Goal: Obtain resource: Obtain resource

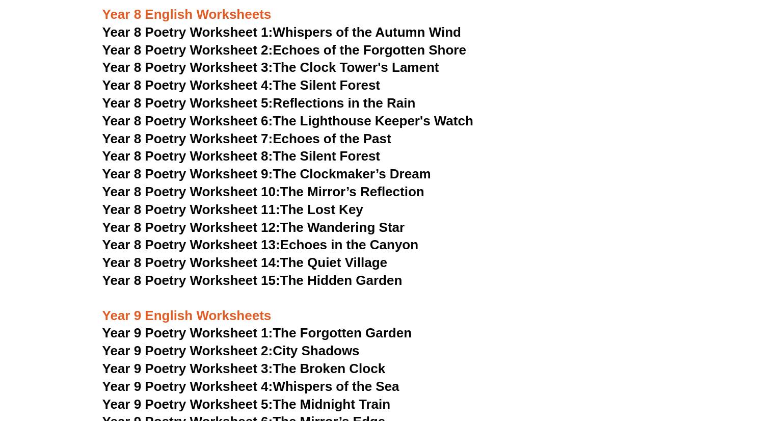
scroll to position [6155, 0]
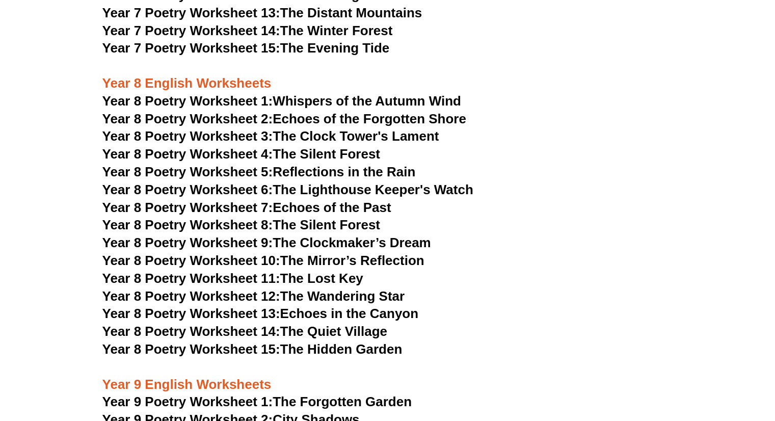
click at [309, 271] on link "Year 8 Poetry Worksheet 11: The Lost Key" at bounding box center [232, 278] width 261 height 15
click at [308, 235] on link "Year 8 Poetry Worksheet 9: The Clockmaker’s Dream" at bounding box center [266, 242] width 329 height 15
click at [288, 93] on link "Year 8 Poetry Worksheet 1: Whispers of the Autumn Wind" at bounding box center [281, 100] width 359 height 15
click at [215, 341] on span "Year 8 Poetry Worksheet 15:" at bounding box center [191, 348] width 178 height 15
click at [232, 93] on span "Year 8 Poetry Worksheet 1:" at bounding box center [187, 100] width 171 height 15
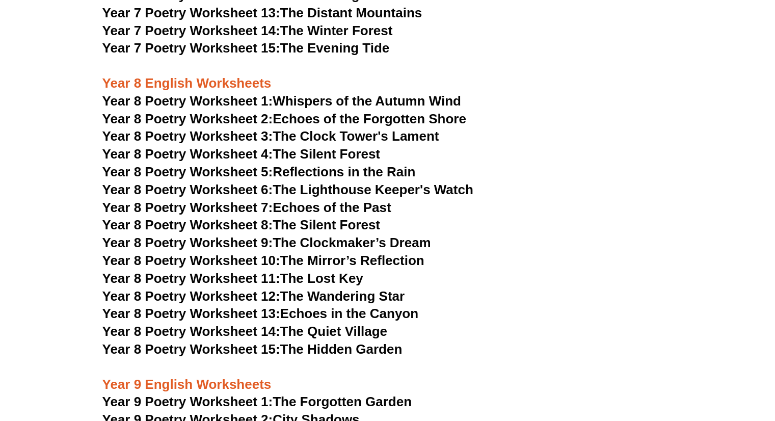
click at [244, 271] on span "Year 8 Poetry Worksheet 11:" at bounding box center [191, 278] width 178 height 15
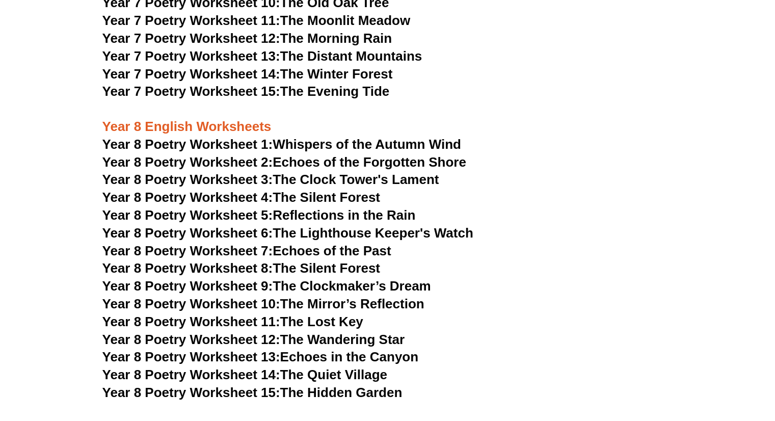
scroll to position [6110, 0]
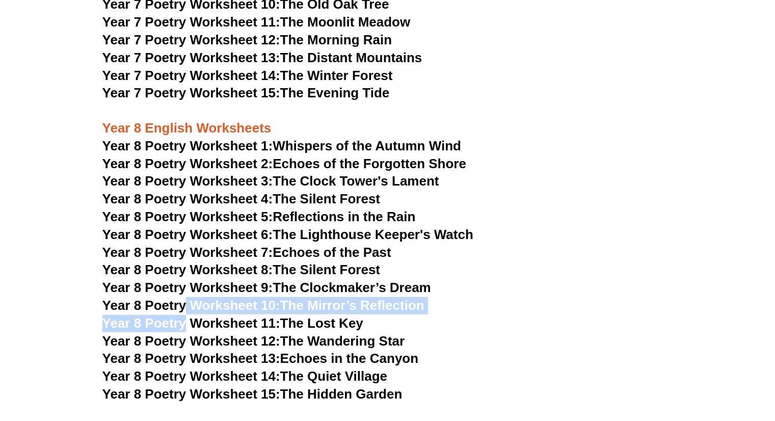
drag, startPoint x: 183, startPoint y: 280, endPoint x: 187, endPoint y: 291, distance: 12.1
click at [187, 315] on span "Year 8 Poetry Worksheet 11:" at bounding box center [191, 322] width 178 height 15
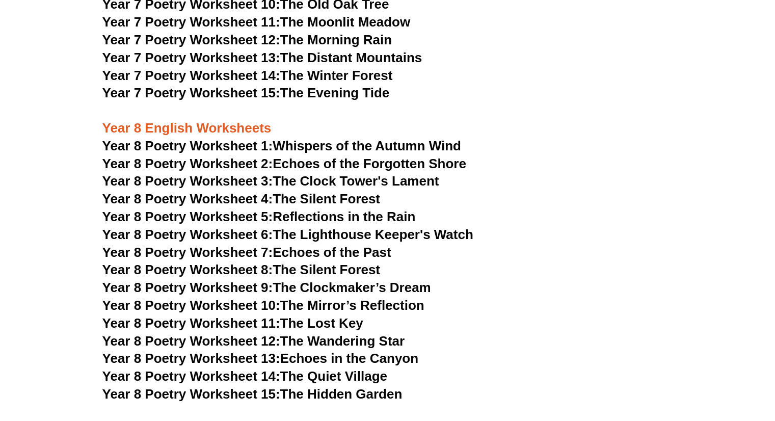
click at [489, 315] on h3 "Year 8 Poetry Worksheet 11: The Lost Key" at bounding box center [387, 323] width 571 height 17
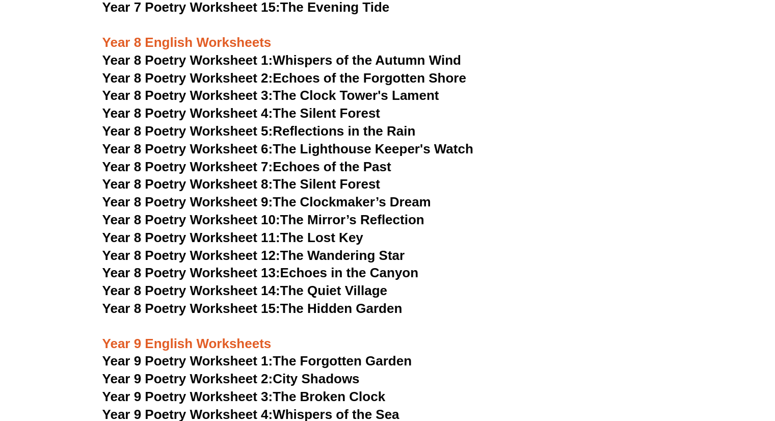
scroll to position [6190, 0]
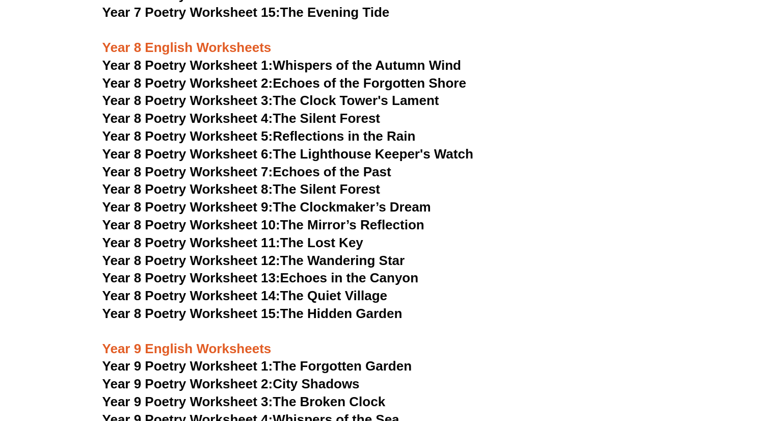
click at [208, 235] on span "Year 8 Poetry Worksheet 11:" at bounding box center [191, 242] width 178 height 15
